Goal: Task Accomplishment & Management: Complete application form

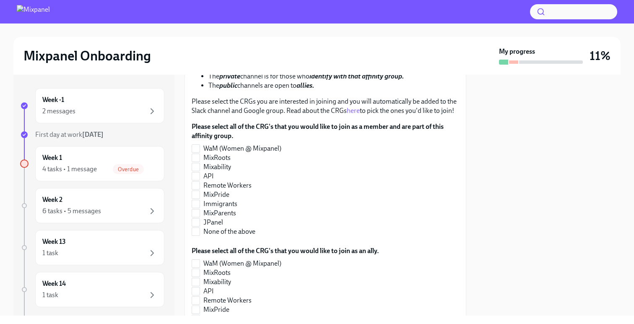
scroll to position [193, 0]
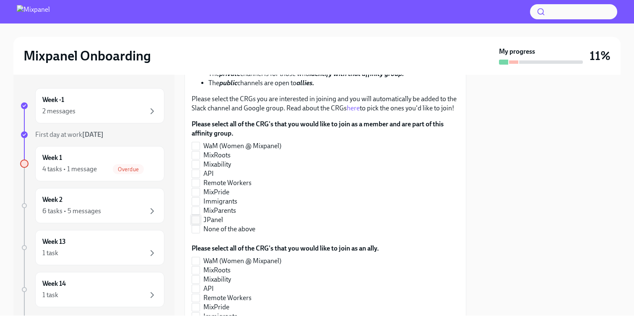
click at [216, 221] on span "JPanel" at bounding box center [213, 219] width 20 height 9
click at [200, 221] on input "JPanel" at bounding box center [196, 220] width 8 height 8
checkbox input "true"
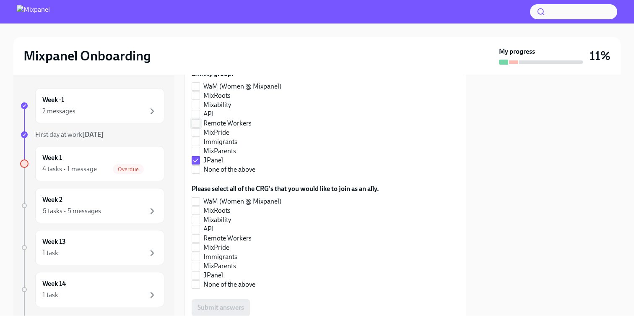
scroll to position [256, 0]
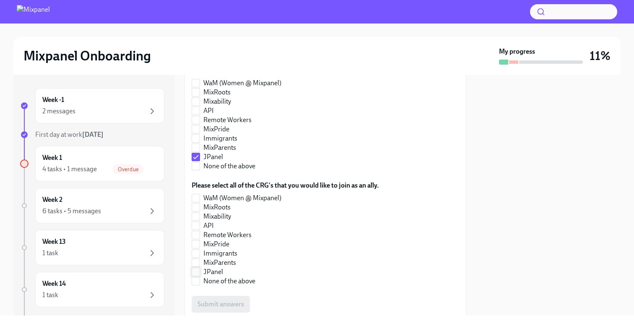
click at [213, 273] on span "JPanel" at bounding box center [213, 271] width 20 height 9
click at [200, 273] on input "JPanel" at bounding box center [196, 272] width 8 height 8
checkbox input "true"
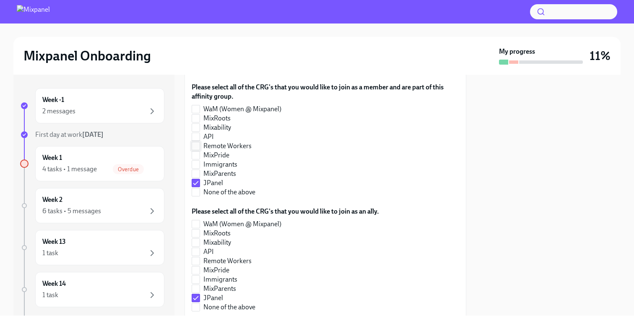
click at [222, 145] on span "Remote Workers" at bounding box center [227, 145] width 48 height 9
click at [200, 145] on input "Remote Workers" at bounding box center [196, 146] width 8 height 8
checkbox input "true"
click at [222, 290] on span "MixParents" at bounding box center [219, 288] width 33 height 9
click at [200, 290] on input "MixParents" at bounding box center [196, 289] width 8 height 8
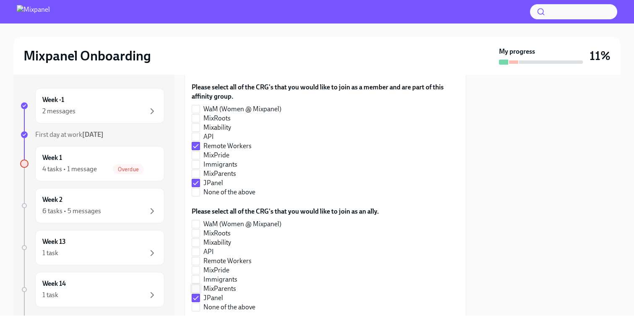
checkbox input "true"
click at [225, 173] on span "MixParents" at bounding box center [219, 173] width 33 height 9
click at [200, 173] on input "MixParents" at bounding box center [196, 174] width 8 height 8
checkbox input "true"
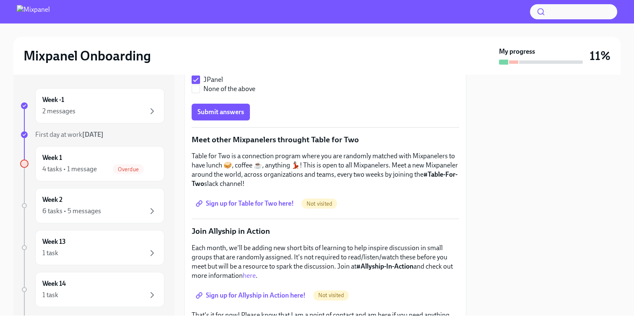
scroll to position [451, 0]
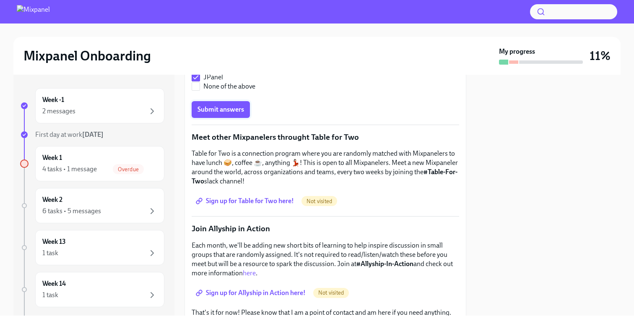
click at [221, 113] on button "Submit answers" at bounding box center [221, 109] width 58 height 17
click at [254, 200] on span "Sign up for Table for Two here!" at bounding box center [246, 201] width 97 height 8
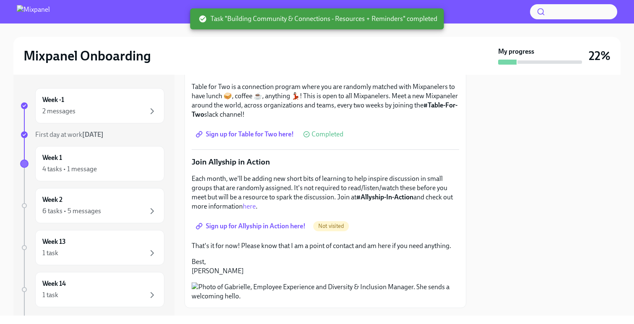
scroll to position [527, 0]
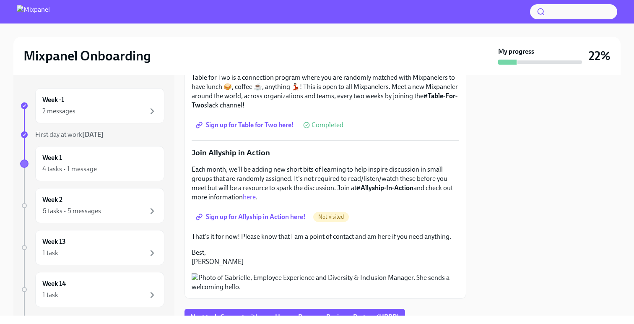
click at [263, 215] on span "Sign up for Allyship in Action here!" at bounding box center [252, 217] width 108 height 8
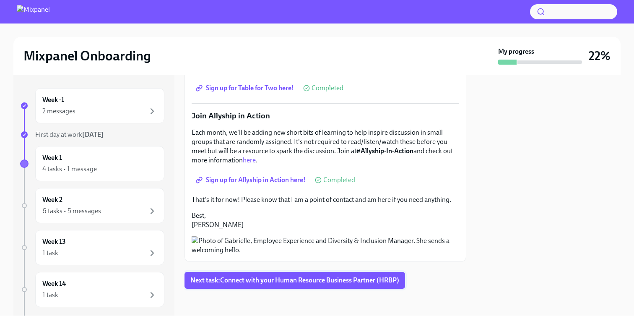
click at [303, 277] on span "Next task : Connect with your Human Resource Business Partner (HRBP)" at bounding box center [294, 280] width 209 height 8
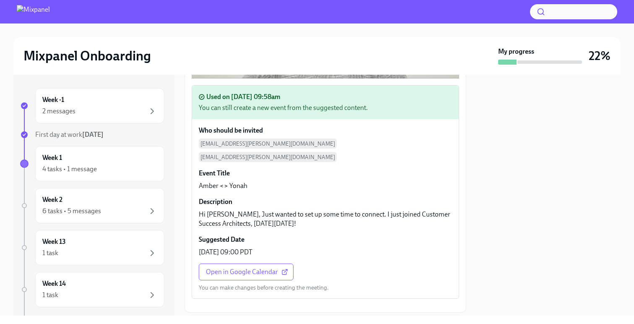
scroll to position [380, 0]
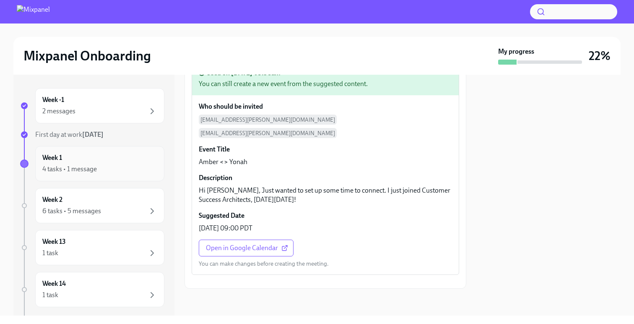
click at [91, 162] on div "Week 1 4 tasks • 1 message" at bounding box center [99, 163] width 115 height 21
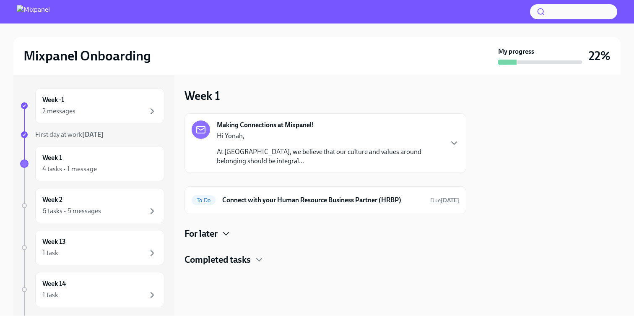
click at [226, 238] on icon "button" at bounding box center [226, 234] width 10 height 10
click at [264, 199] on h6 "Connect with your Human Resource Business Partner (HRBP)" at bounding box center [322, 200] width 201 height 9
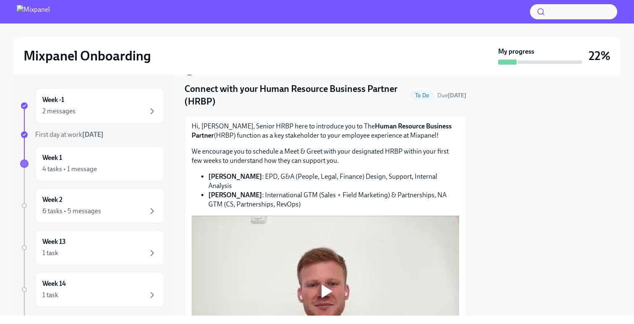
scroll to position [16, 0]
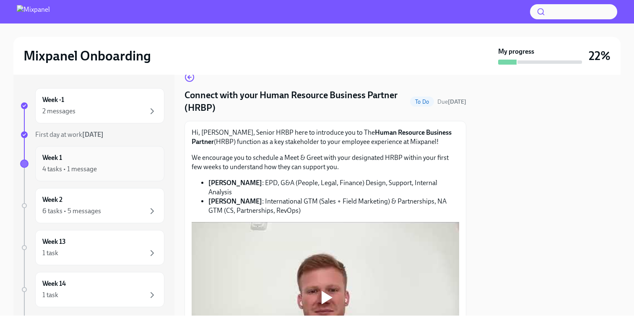
click at [107, 165] on div "4 tasks • 1 message" at bounding box center [99, 169] width 115 height 10
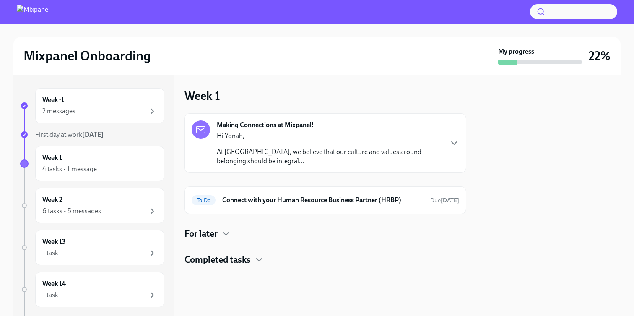
click at [218, 238] on h4 "For later" at bounding box center [201, 233] width 33 height 13
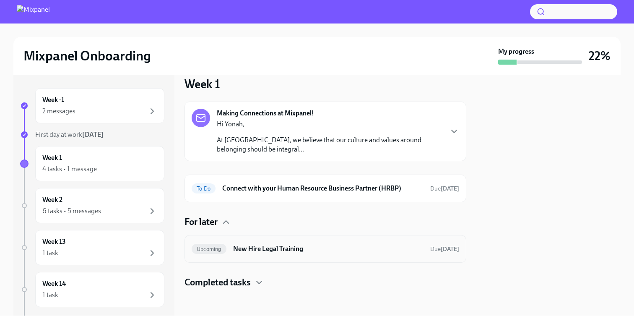
click at [288, 255] on div "Upcoming New Hire Legal Training Due [DATE]" at bounding box center [326, 248] width 268 height 13
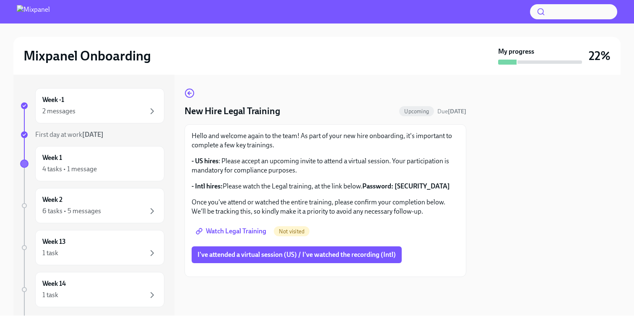
scroll to position [57, 0]
click at [246, 227] on span "Watch Legal Training" at bounding box center [232, 231] width 69 height 8
drag, startPoint x: 422, startPoint y: 154, endPoint x: 398, endPoint y: 157, distance: 23.6
click at [398, 182] on p "- Intl hires: Please watch the Legal training, at the link below. Password: [SE…" at bounding box center [326, 186] width 268 height 9
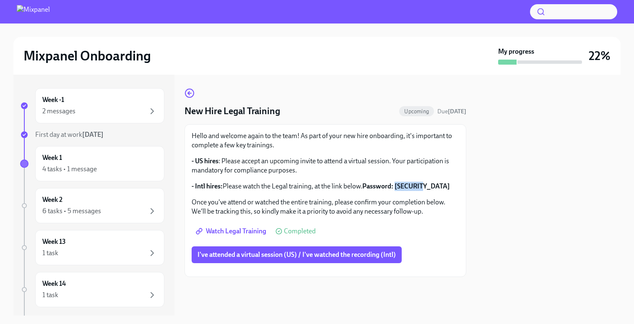
copy strong "j1X?d.jT"
click at [304, 250] on span "I've attended a virtual session (US) / I've watched the recording (Intl)" at bounding box center [297, 254] width 198 height 8
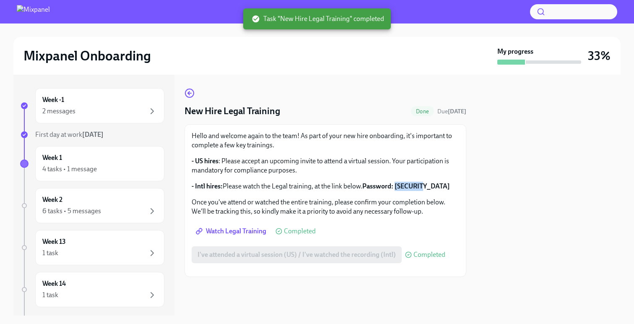
scroll to position [57, 0]
click at [101, 169] on div "4 tasks • 1 message" at bounding box center [99, 169] width 115 height 10
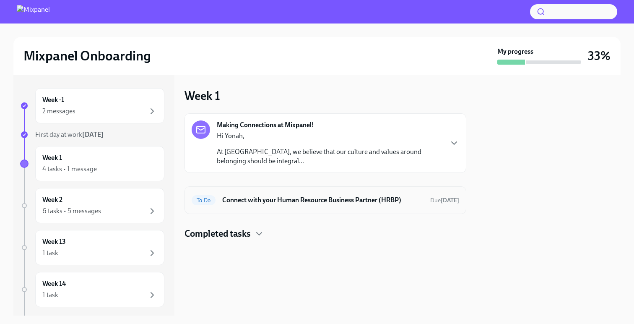
click at [308, 198] on h6 "Connect with your Human Resource Business Partner (HRBP)" at bounding box center [322, 200] width 201 height 9
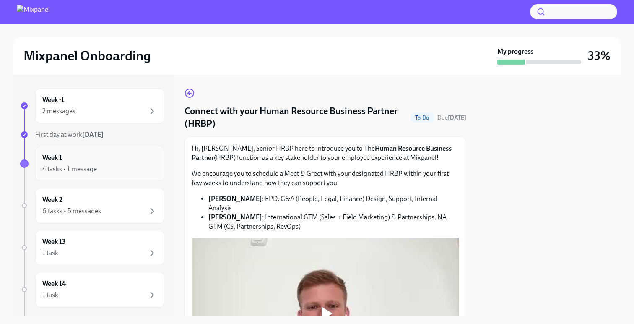
click at [83, 168] on div "4 tasks • 1 message" at bounding box center [69, 168] width 55 height 9
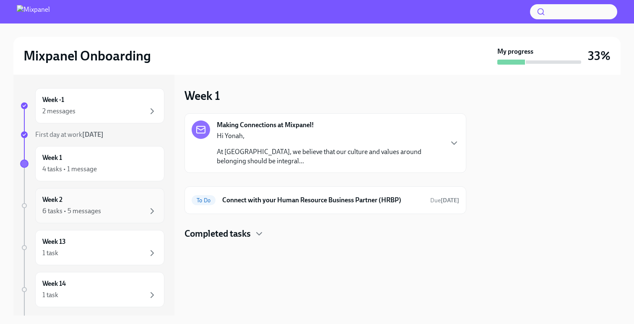
click at [95, 209] on div "6 tasks • 5 messages" at bounding box center [71, 210] width 59 height 9
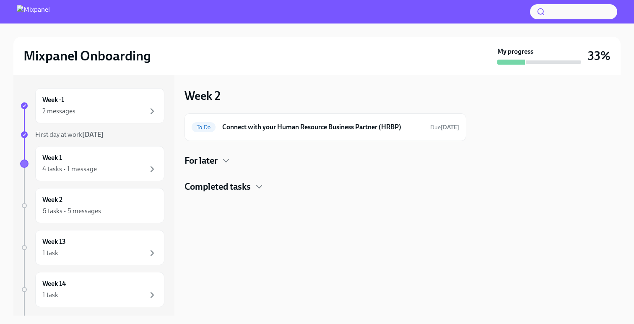
click at [220, 162] on div "For later" at bounding box center [326, 160] width 282 height 13
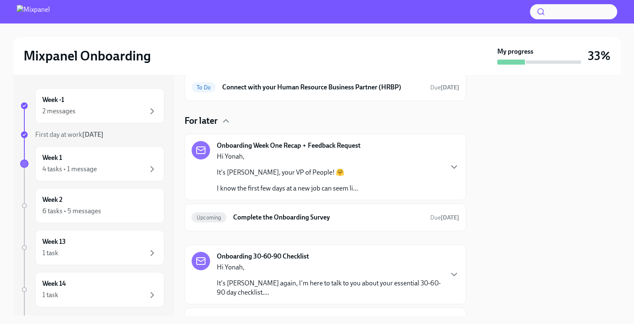
scroll to position [21, 0]
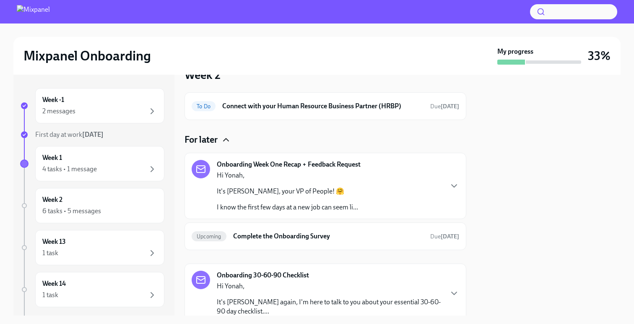
click at [223, 141] on icon "button" at bounding box center [226, 140] width 10 height 10
